Goal: Task Accomplishment & Management: Manage account settings

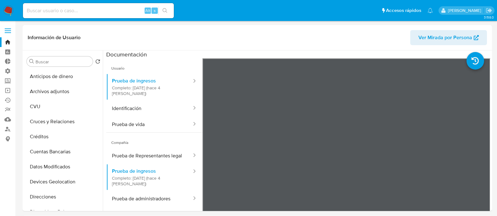
select select "10"
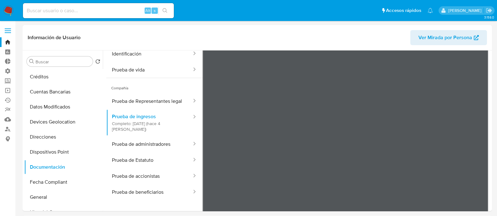
click at [5, 11] on img at bounding box center [8, 10] width 11 height 11
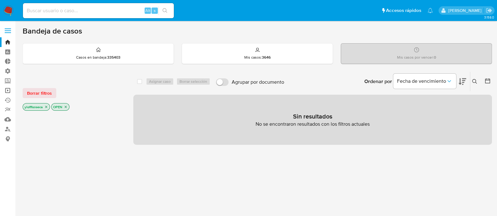
click at [9, 92] on link "Operaciones masivas" at bounding box center [37, 91] width 75 height 10
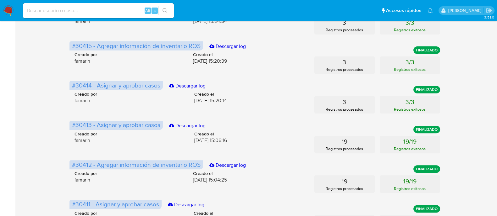
scroll to position [342, 0]
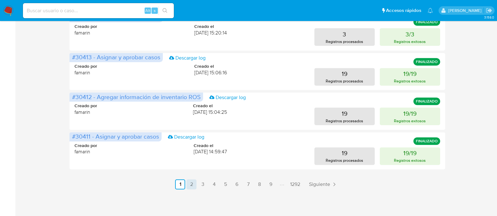
click at [188, 181] on link "2" at bounding box center [191, 185] width 10 height 10
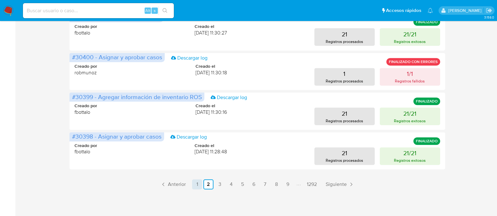
click at [194, 189] on link "1" at bounding box center [197, 185] width 10 height 10
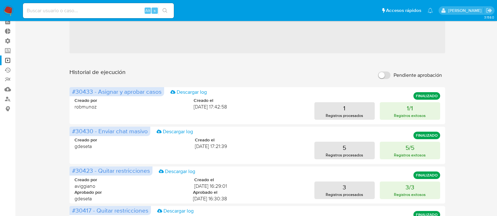
scroll to position [0, 0]
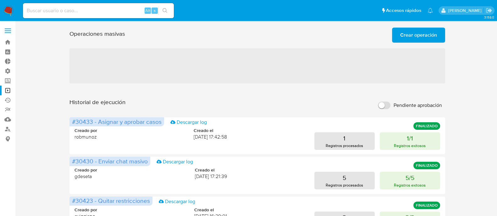
click at [252, 65] on span "‌" at bounding box center [256, 65] width 375 height 35
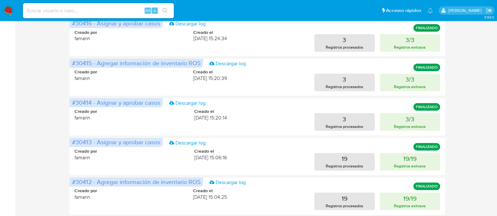
scroll to position [342, 0]
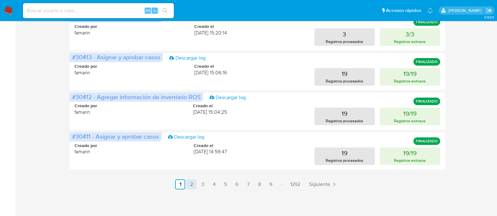
click at [190, 181] on link "2" at bounding box center [191, 185] width 10 height 10
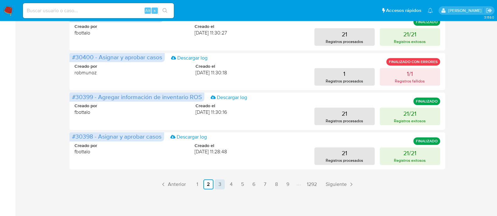
click at [221, 186] on link "3" at bounding box center [220, 185] width 10 height 10
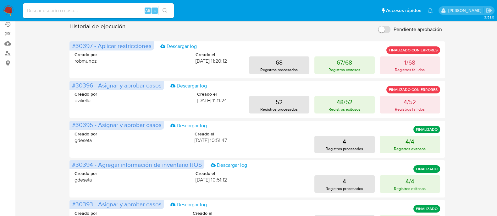
scroll to position [67, 0]
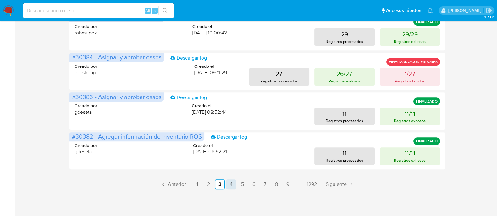
click at [229, 186] on link "4" at bounding box center [231, 185] width 10 height 10
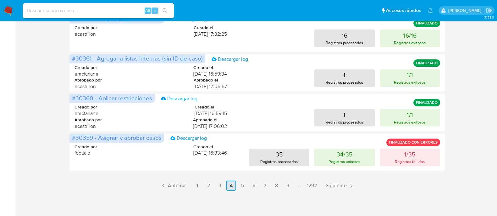
scroll to position [342, 0]
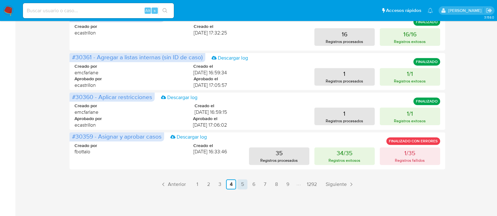
click at [244, 187] on link "5" at bounding box center [242, 185] width 10 height 10
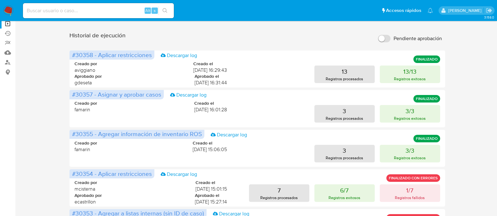
scroll to position [28, 0]
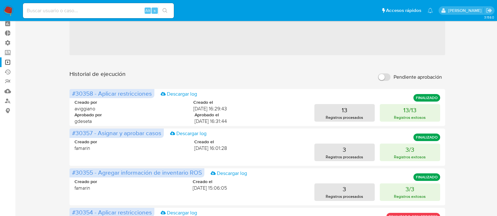
click at [5, 60] on link "Operaciones masivas" at bounding box center [37, 62] width 75 height 10
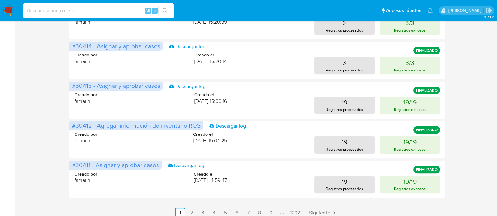
scroll to position [342, 0]
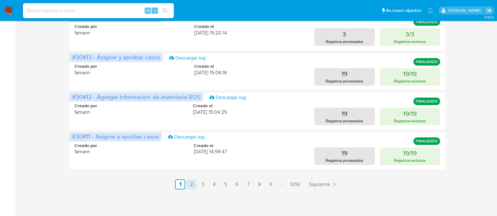
click at [190, 186] on link "2" at bounding box center [191, 185] width 10 height 10
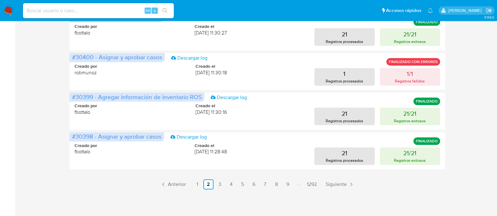
click at [216, 184] on link "3" at bounding box center [220, 185] width 10 height 10
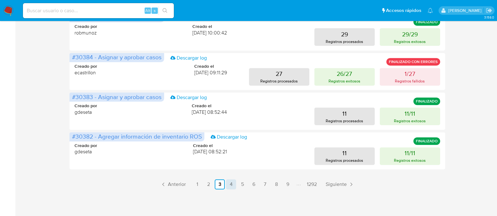
click at [229, 186] on link "4" at bounding box center [231, 185] width 10 height 10
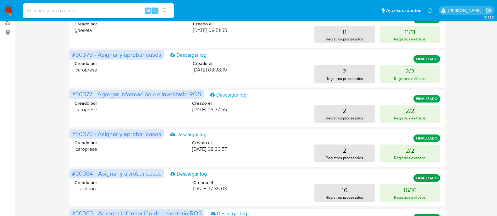
scroll to position [0, 0]
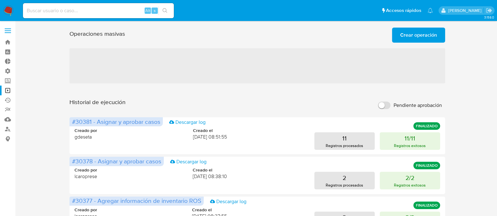
click at [389, 104] on input "Pendiente aprobación" at bounding box center [384, 106] width 13 height 8
checkbox input "true"
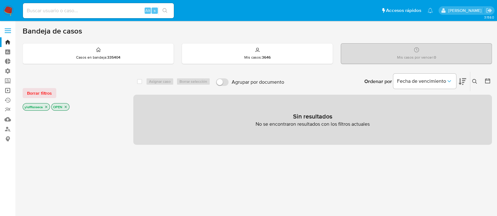
click at [9, 91] on link "Operaciones masivas" at bounding box center [37, 91] width 75 height 10
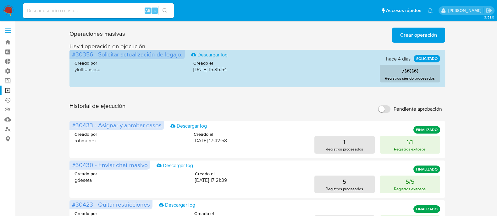
click at [187, 111] on div "Historial de ejecución Pendiente aprobación" at bounding box center [256, 109] width 375 height 14
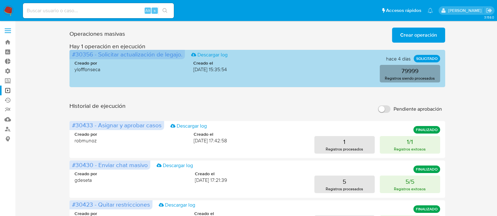
click at [386, 79] on p "Registros siendo procesados" at bounding box center [410, 78] width 50 height 6
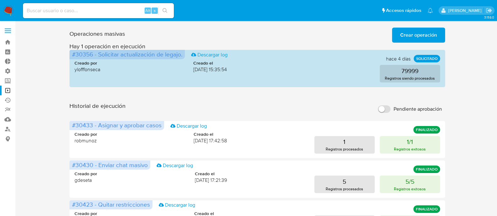
click at [159, 74] on div "Creado por ylofffonseca Creado el 11/09/2025 15:35:54 79999 Registros siendo pr…" at bounding box center [256, 67] width 365 height 30
click at [195, 181] on span "[DATE] 17:21:39" at bounding box center [211, 180] width 32 height 7
click at [191, 184] on div "Creado por gdeseta Creado el 12/09/2025 17:21:39 5 Registros procesados 5/5 Reg…" at bounding box center [256, 178] width 365 height 30
click at [386, 108] on input "Pendiente aprobación" at bounding box center [384, 110] width 13 height 8
click at [385, 109] on input "Pendiente aprobación" at bounding box center [384, 110] width 13 height 8
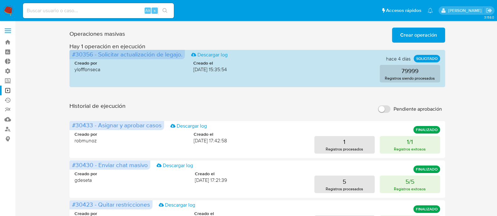
checkbox input "false"
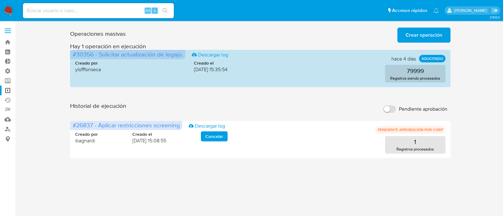
click at [324, 108] on div "Historial de ejecución Pendiente aprobación" at bounding box center [260, 109] width 380 height 14
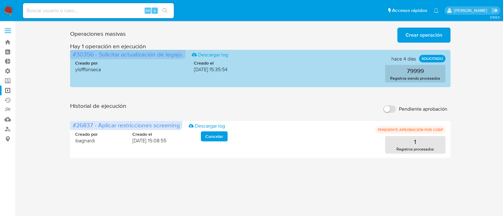
click at [137, 73] on div "Creado por ylofffonseca Creado el 11/09/2025 15:35:54" at bounding box center [151, 66] width 152 height 13
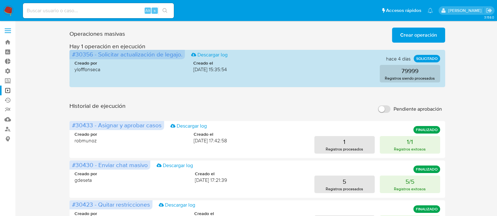
click at [265, 106] on div "Historial de ejecución Pendiente aprobación" at bounding box center [256, 109] width 375 height 14
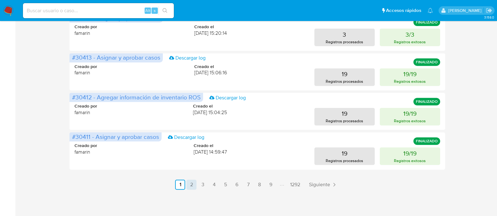
click at [190, 188] on link "2" at bounding box center [191, 185] width 10 height 10
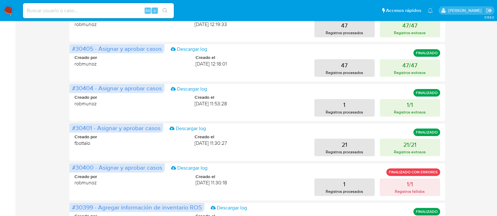
scroll to position [346, 0]
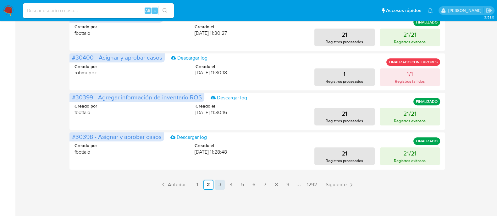
click at [214, 183] on ul "Anterior 1 2 3 4 5 6 7 8 9 1292 Siguiente" at bounding box center [256, 185] width 375 height 10
click at [215, 184] on link "3" at bounding box center [220, 185] width 10 height 10
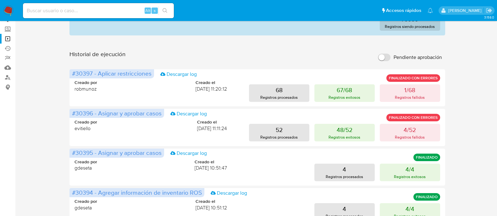
scroll to position [0, 0]
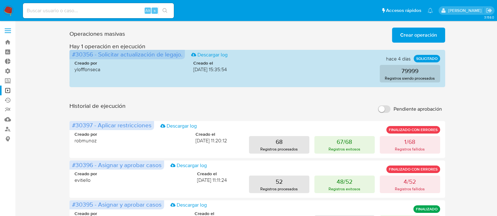
click at [122, 106] on h1 "Historial de ejecución" at bounding box center [97, 109] width 56 height 14
click at [5, 90] on link "Operaciones masivas" at bounding box center [37, 91] width 75 height 10
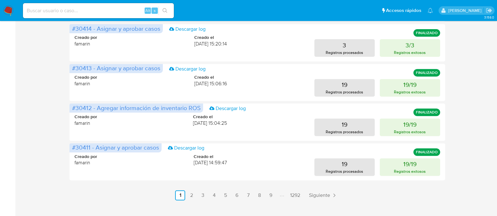
scroll to position [342, 0]
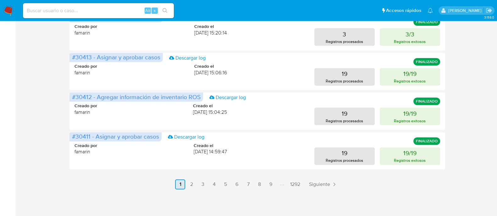
click at [184, 186] on link "1" at bounding box center [180, 185] width 10 height 10
click at [191, 188] on link "2" at bounding box center [191, 185] width 10 height 10
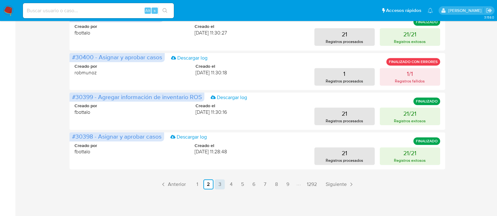
click at [218, 187] on link "3" at bounding box center [220, 185] width 10 height 10
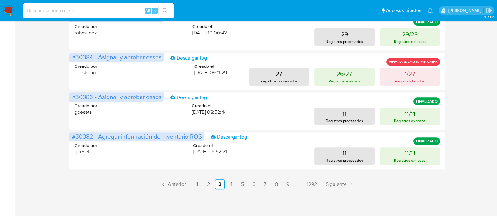
click at [225, 187] on ul "Anterior 1 2 3 4 5 6 7 8 9 1292 Siguiente" at bounding box center [256, 185] width 375 height 10
click at [229, 188] on link "4" at bounding box center [231, 185] width 10 height 10
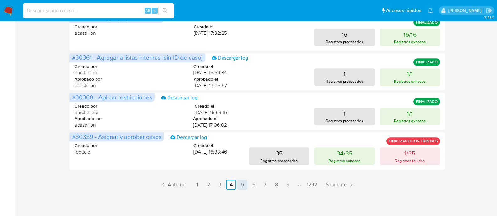
click at [239, 186] on link "5" at bounding box center [242, 185] width 10 height 10
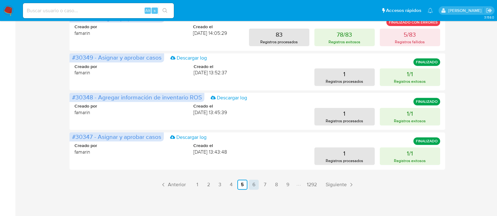
click at [248, 186] on link "6" at bounding box center [253, 185] width 10 height 10
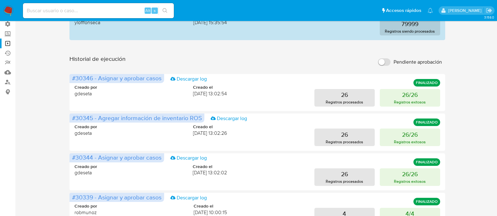
scroll to position [0, 0]
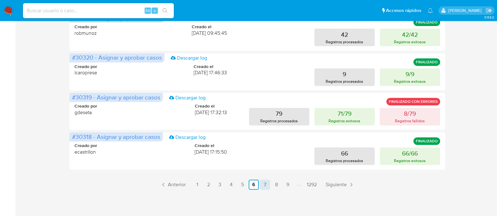
click at [264, 188] on link "7" at bounding box center [265, 185] width 10 height 10
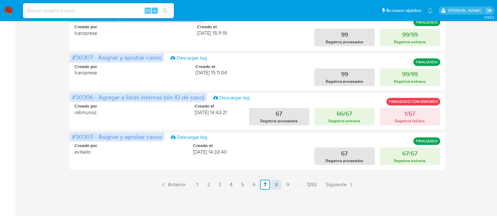
click at [274, 185] on link "8" at bounding box center [276, 185] width 10 height 10
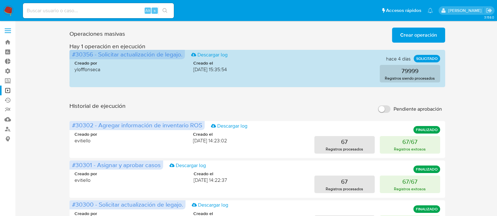
click at [11, 12] on img at bounding box center [8, 10] width 11 height 11
